Goal: Check status: Check status

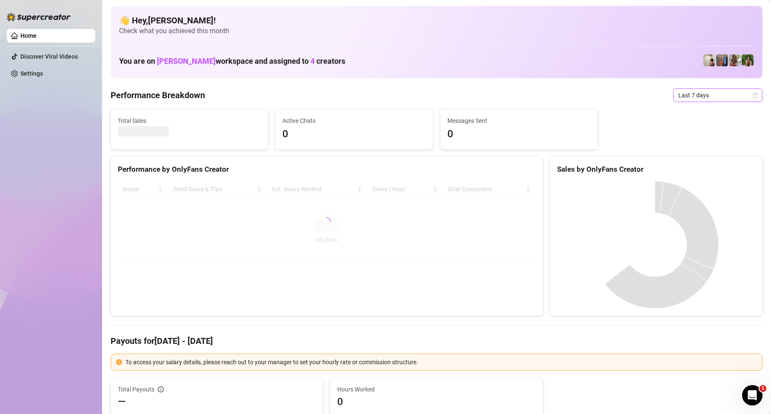
click at [693, 99] on span "Last 7 days" at bounding box center [717, 95] width 79 height 13
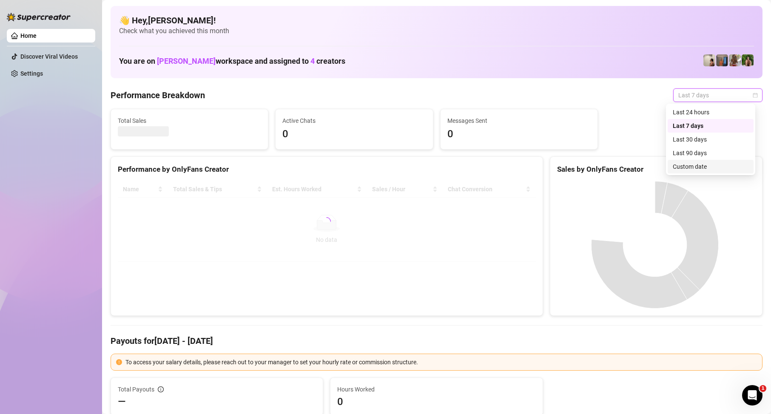
click at [695, 166] on div "Custom date" at bounding box center [710, 166] width 76 height 9
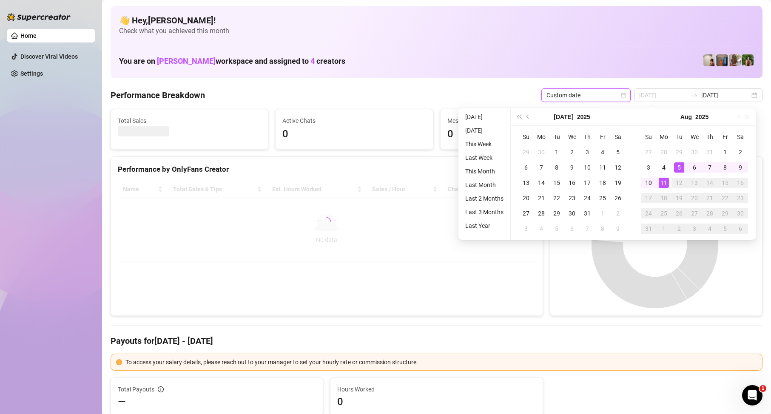
type input "2025-08-11"
click at [662, 182] on div "11" at bounding box center [663, 183] width 10 height 10
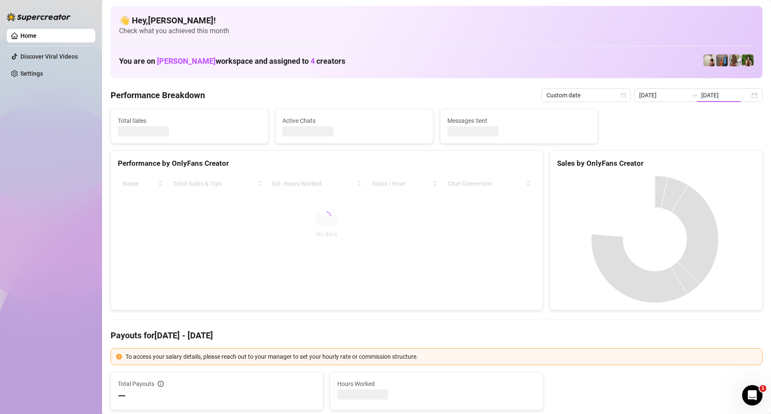
type input "[DATE]"
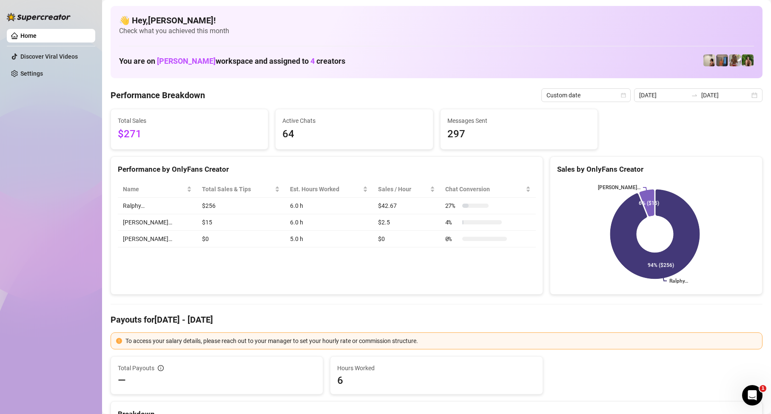
click at [291, 269] on div "Performance by OnlyFans Creator Name Total Sales & Tips Est. Hours Worked Sales…" at bounding box center [327, 225] width 432 height 139
click at [224, 262] on div "Performance by OnlyFans Creator Name Total Sales & Tips Est. Hours Worked Sales…" at bounding box center [327, 225] width 432 height 139
click at [361, 288] on div "Performance by OnlyFans Creator Name Total Sales & Tips Est. Hours Worked Sales…" at bounding box center [327, 225] width 432 height 139
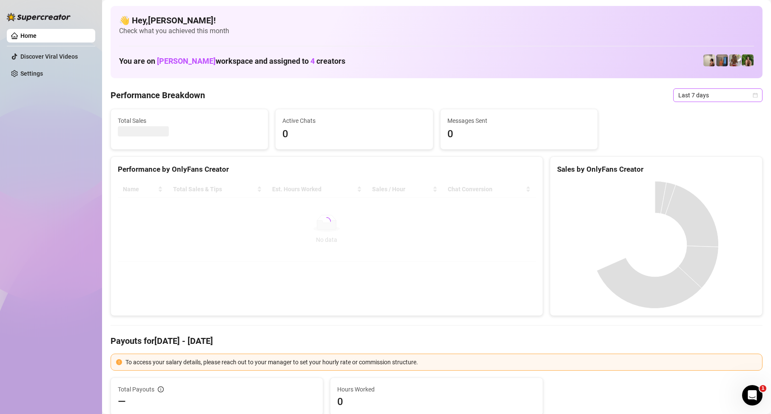
click at [704, 93] on span "Last 7 days" at bounding box center [717, 95] width 79 height 13
click at [698, 162] on div "Custom date" at bounding box center [710, 166] width 76 height 9
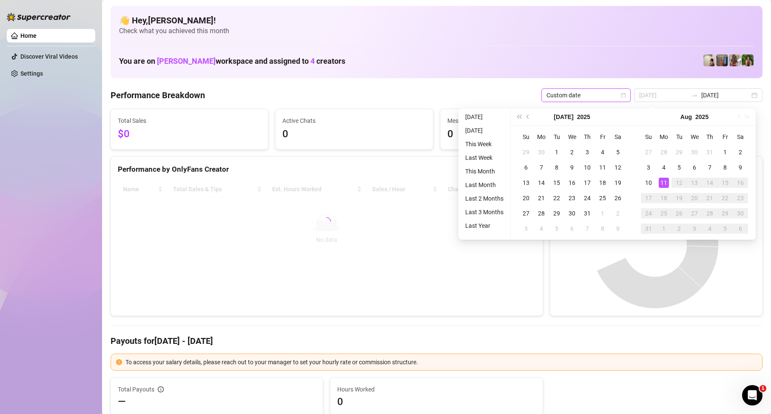
type input "2025-08-11"
click at [665, 184] on div "11" at bounding box center [663, 183] width 10 height 10
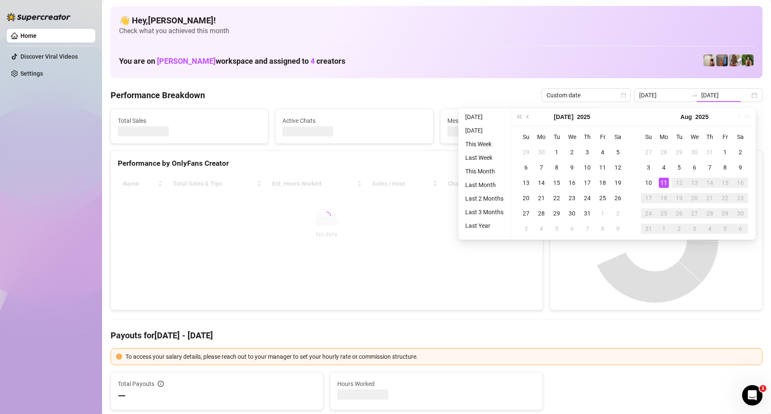
type input "[DATE]"
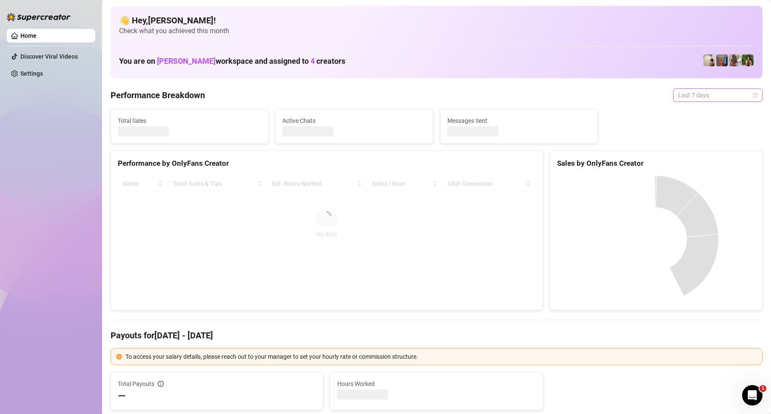
click at [688, 96] on span "Last 7 days" at bounding box center [717, 95] width 79 height 13
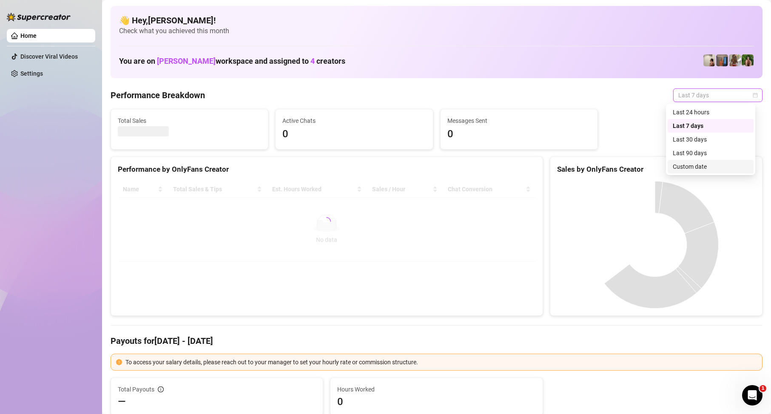
click at [695, 164] on div "Custom date" at bounding box center [710, 166] width 76 height 9
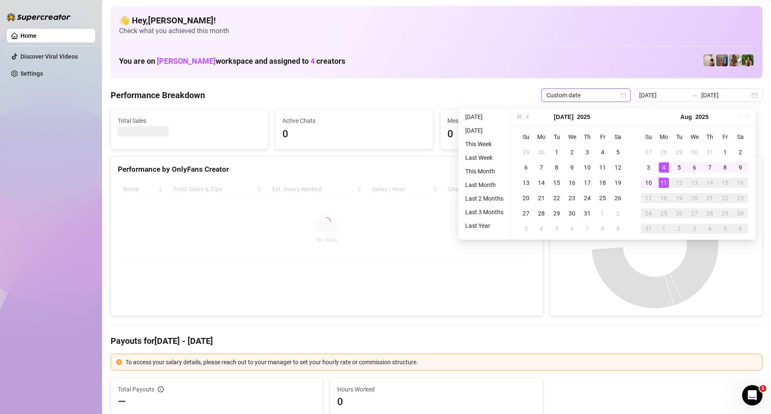
type input "[DATE]"
click at [666, 185] on div "11" at bounding box center [663, 183] width 10 height 10
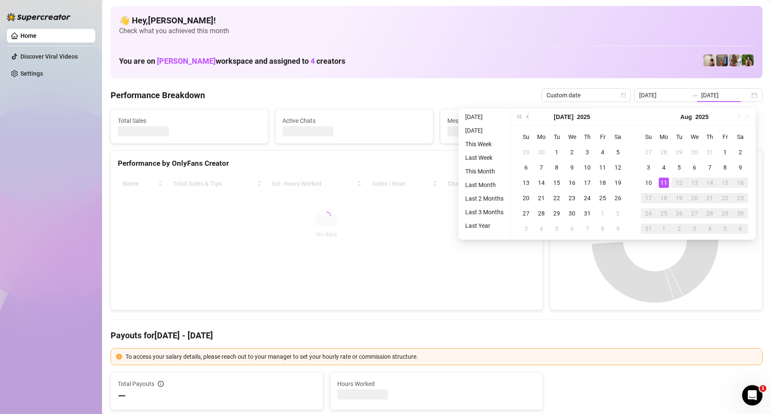
type input "[DATE]"
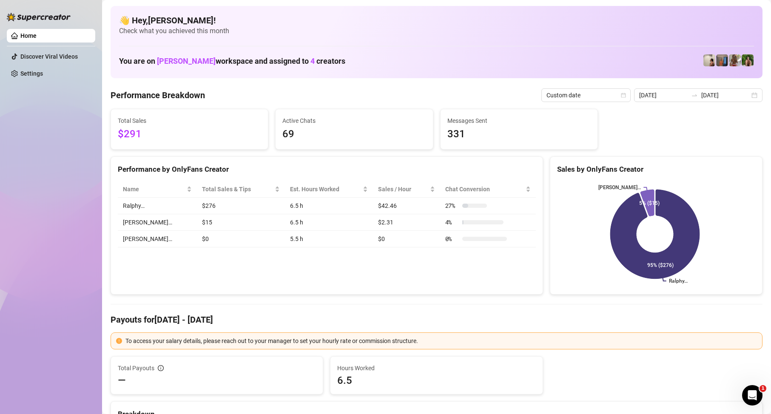
click at [69, 213] on div "Home Discover Viral Videos Settings" at bounding box center [51, 203] width 88 height 406
click at [717, 95] on input "[DATE]" at bounding box center [725, 95] width 48 height 9
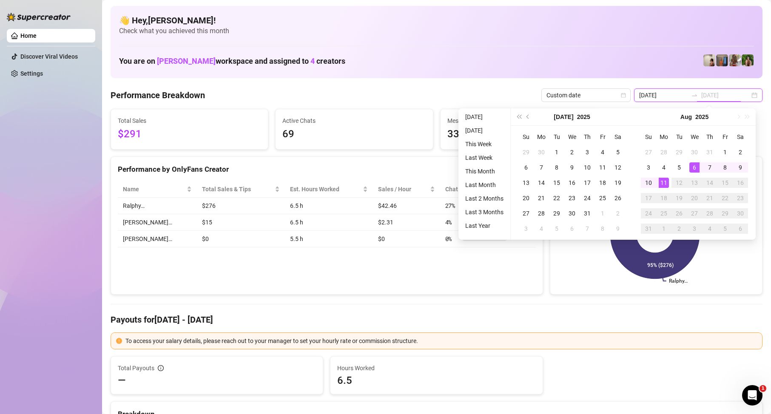
type input "[DATE]"
click at [660, 179] on div "11" at bounding box center [663, 183] width 10 height 10
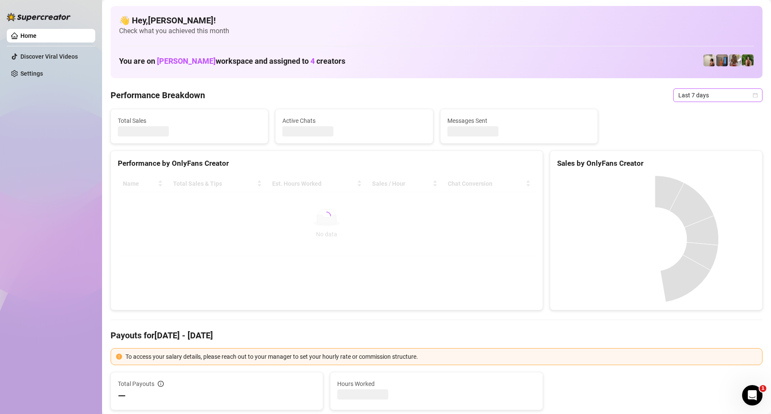
click at [687, 93] on span "Last 7 days" at bounding box center [717, 95] width 79 height 13
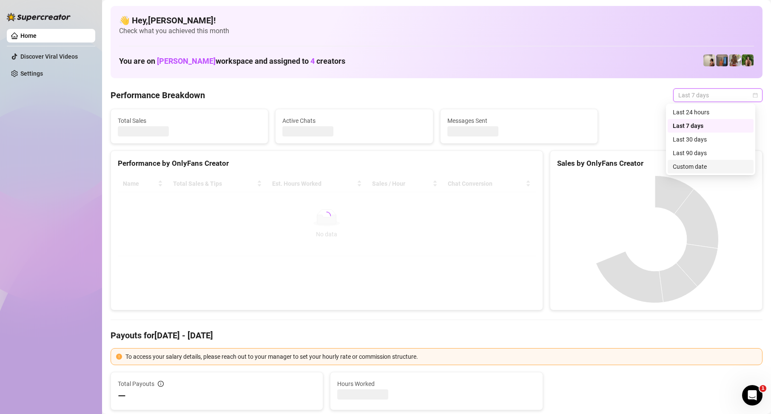
click at [685, 170] on div "Custom date" at bounding box center [710, 166] width 76 height 9
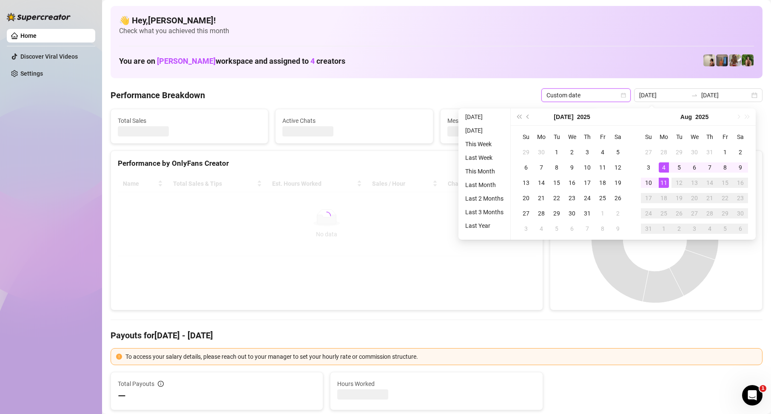
type input "[DATE]"
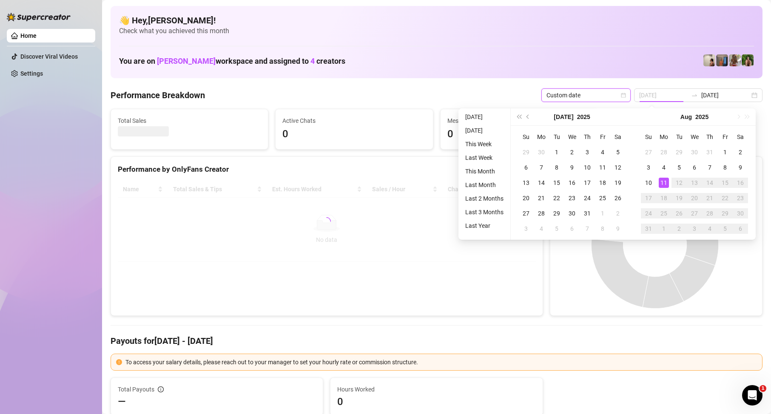
click at [667, 184] on div "11" at bounding box center [663, 183] width 10 height 10
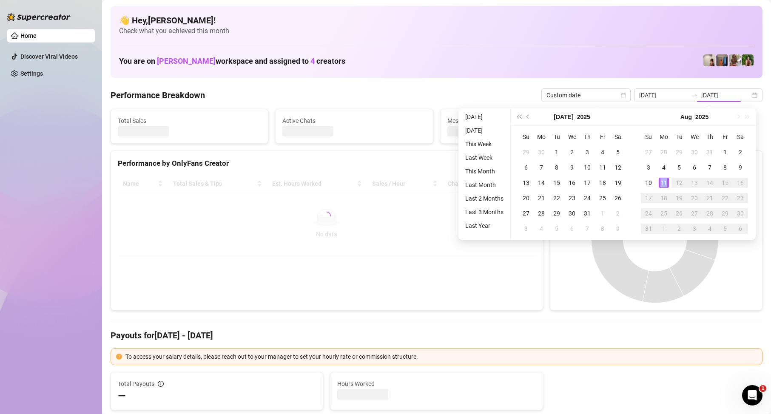
type input "[DATE]"
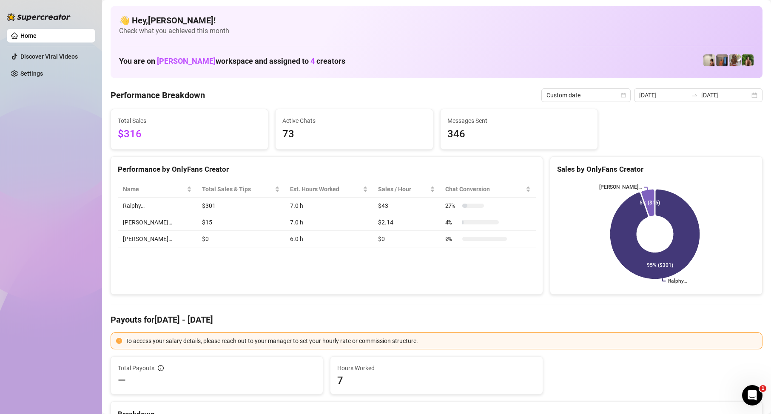
drag, startPoint x: 91, startPoint y: 226, endPoint x: 83, endPoint y: 184, distance: 42.9
click at [90, 225] on div "Home Discover Viral Videos Settings" at bounding box center [51, 203] width 88 height 406
